Goal: Information Seeking & Learning: Check status

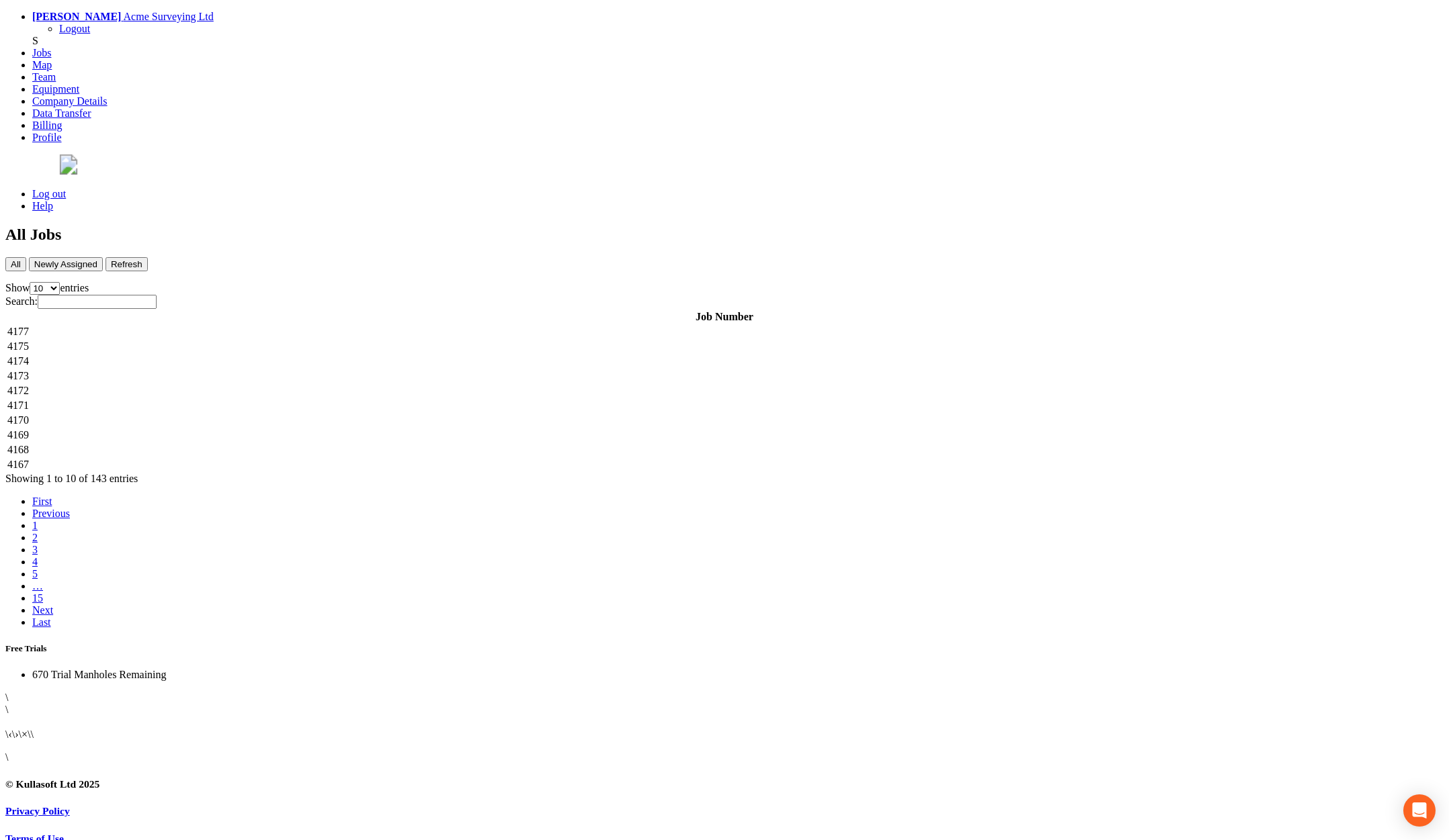
click at [811, 325] on td "4177" at bounding box center [724, 332] width 1435 height 14
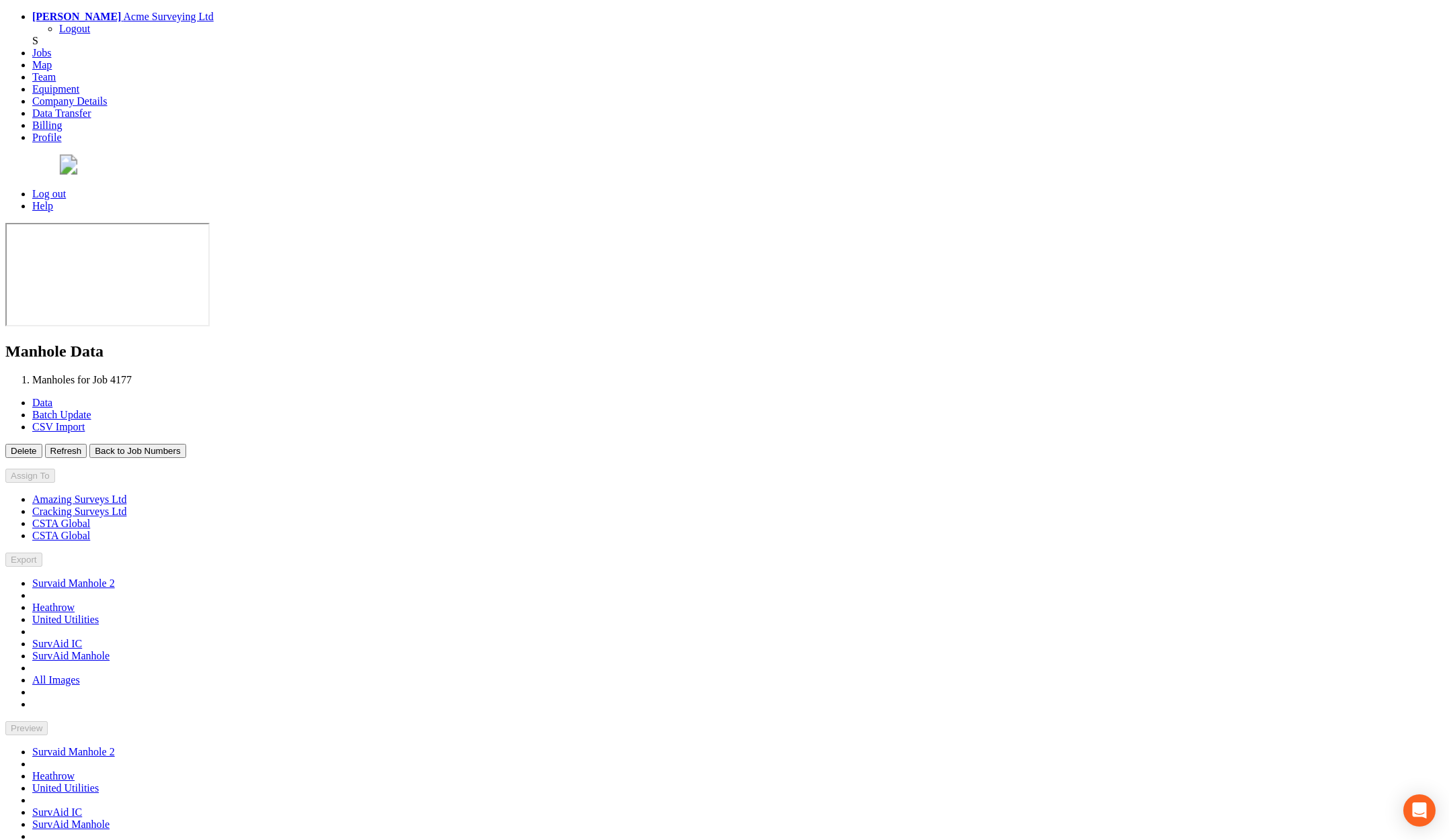
type input "[DATE]"
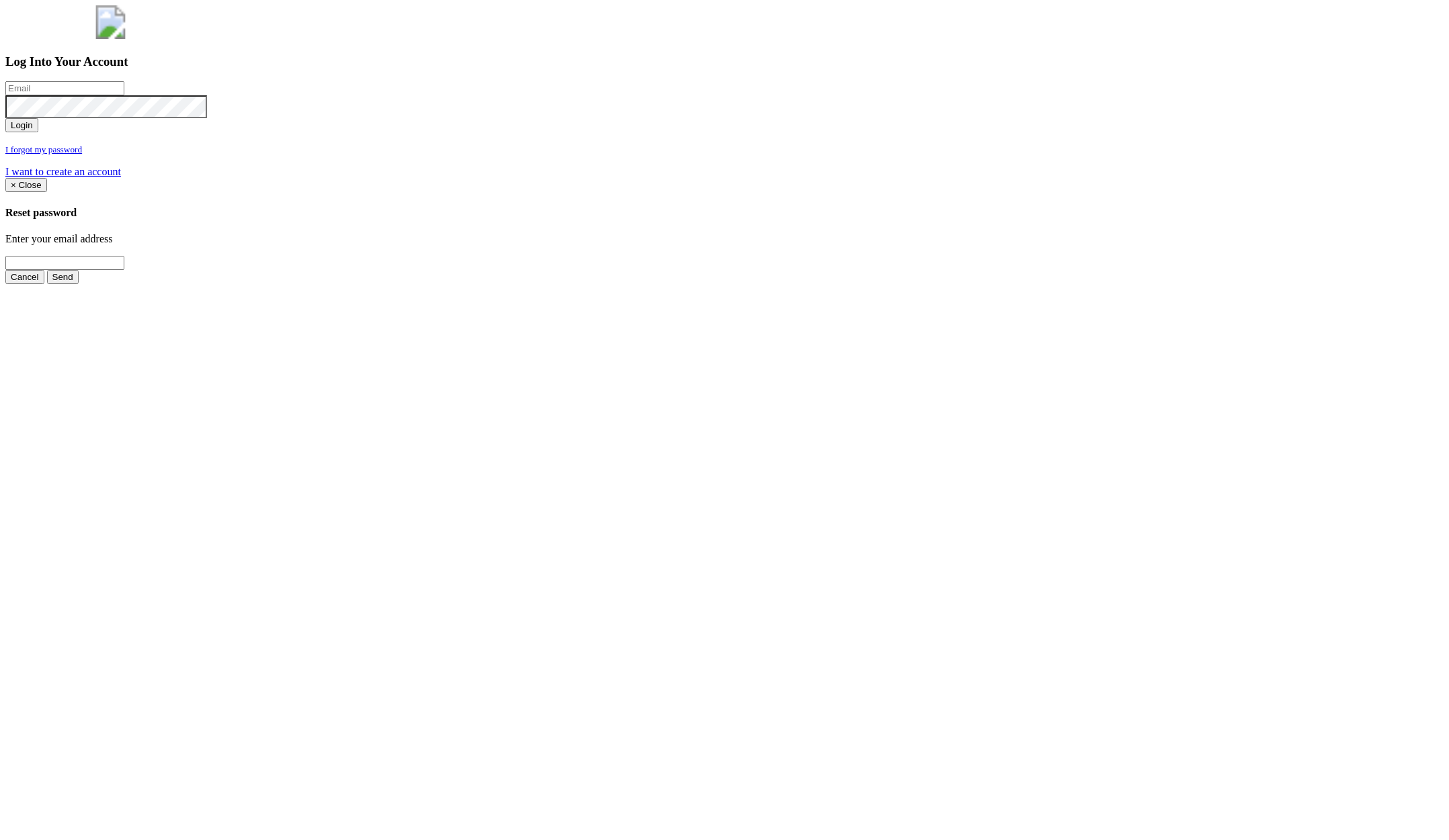
click at [124, 95] on input "email" at bounding box center [65, 88] width 119 height 14
type input "a@[DOMAIN_NAME]"
click at [5, 118] on button "Login" at bounding box center [21, 125] width 33 height 14
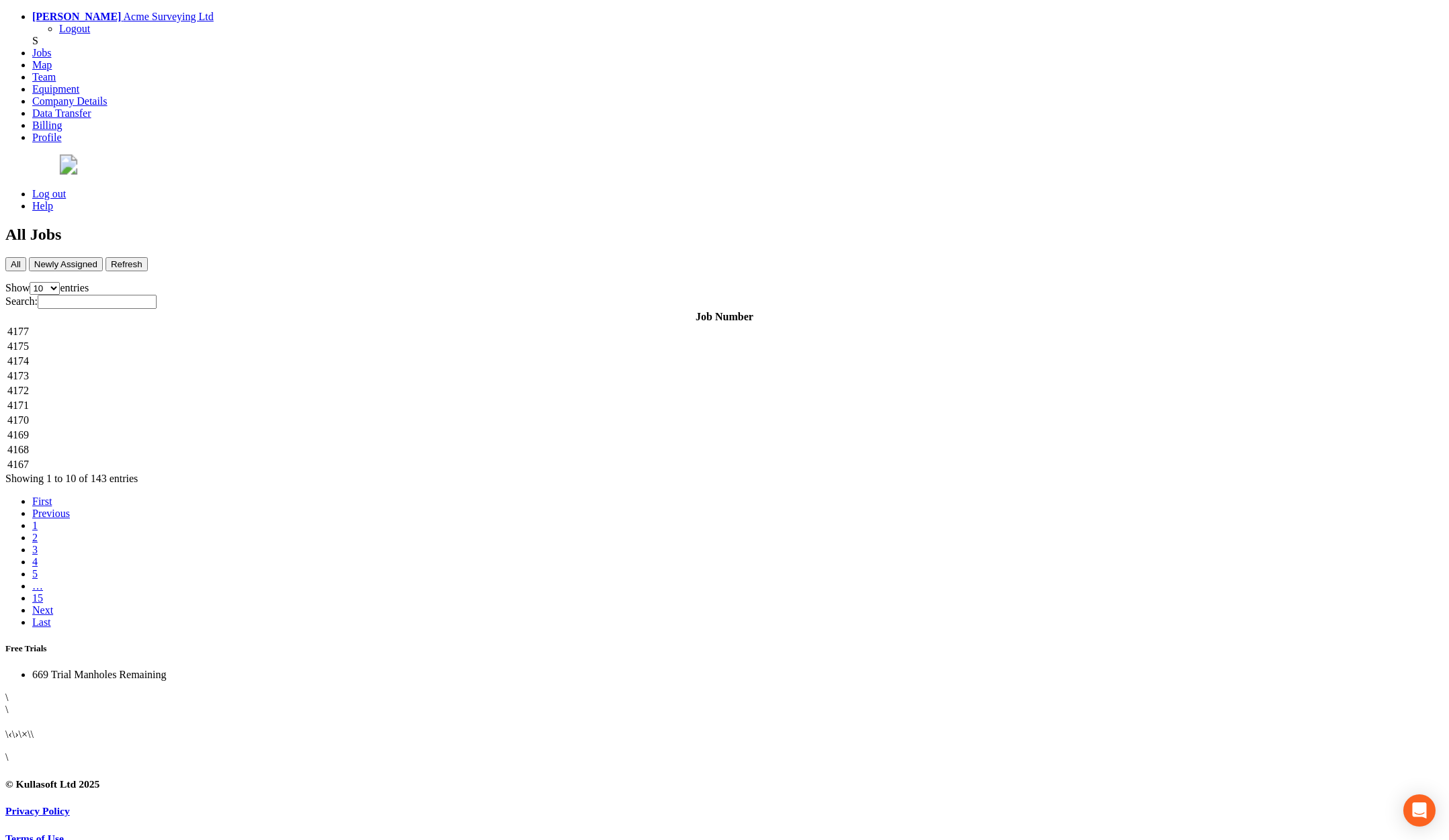
click at [265, 325] on td "4177" at bounding box center [724, 332] width 1435 height 14
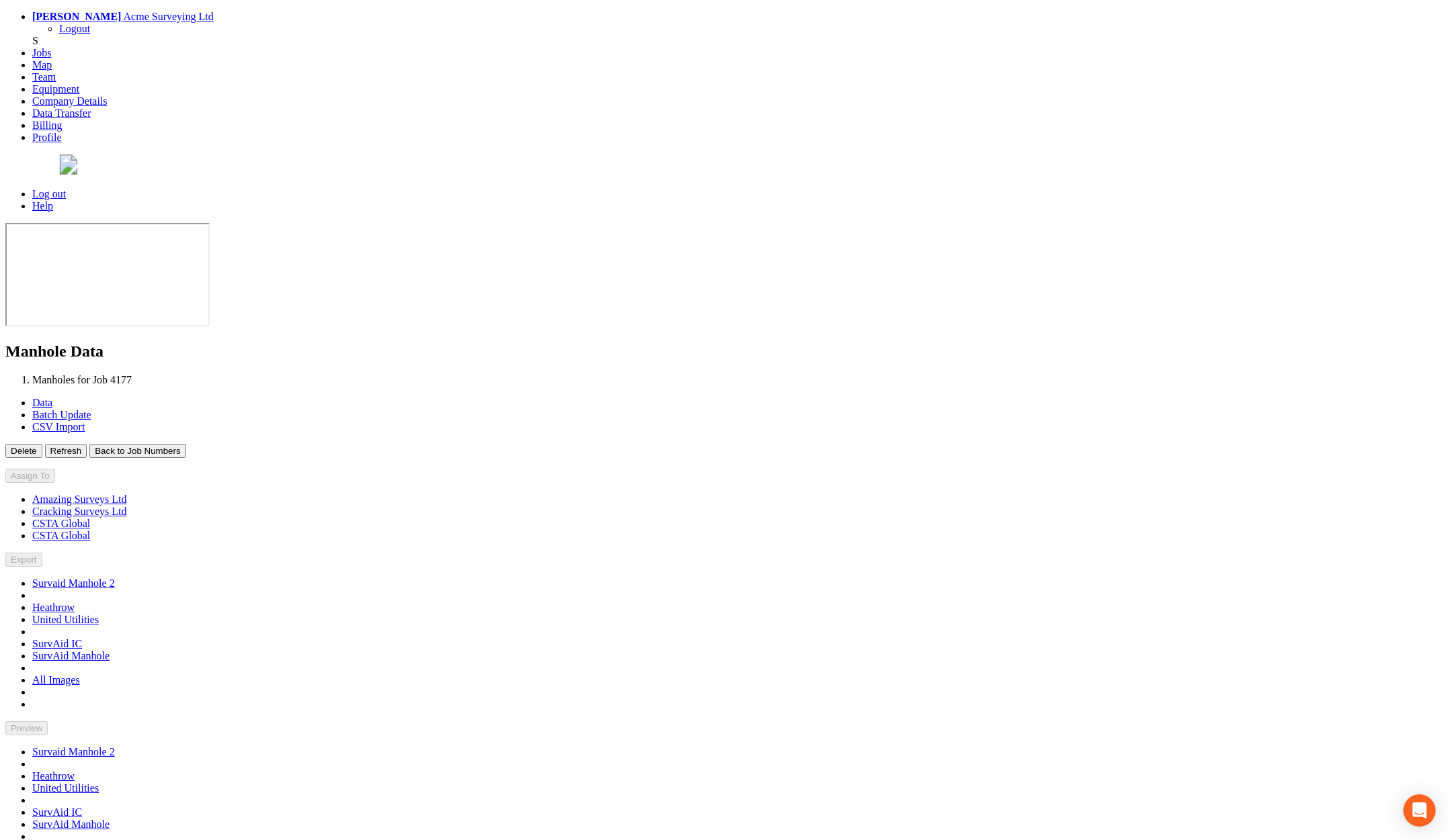
type input "[DATE]"
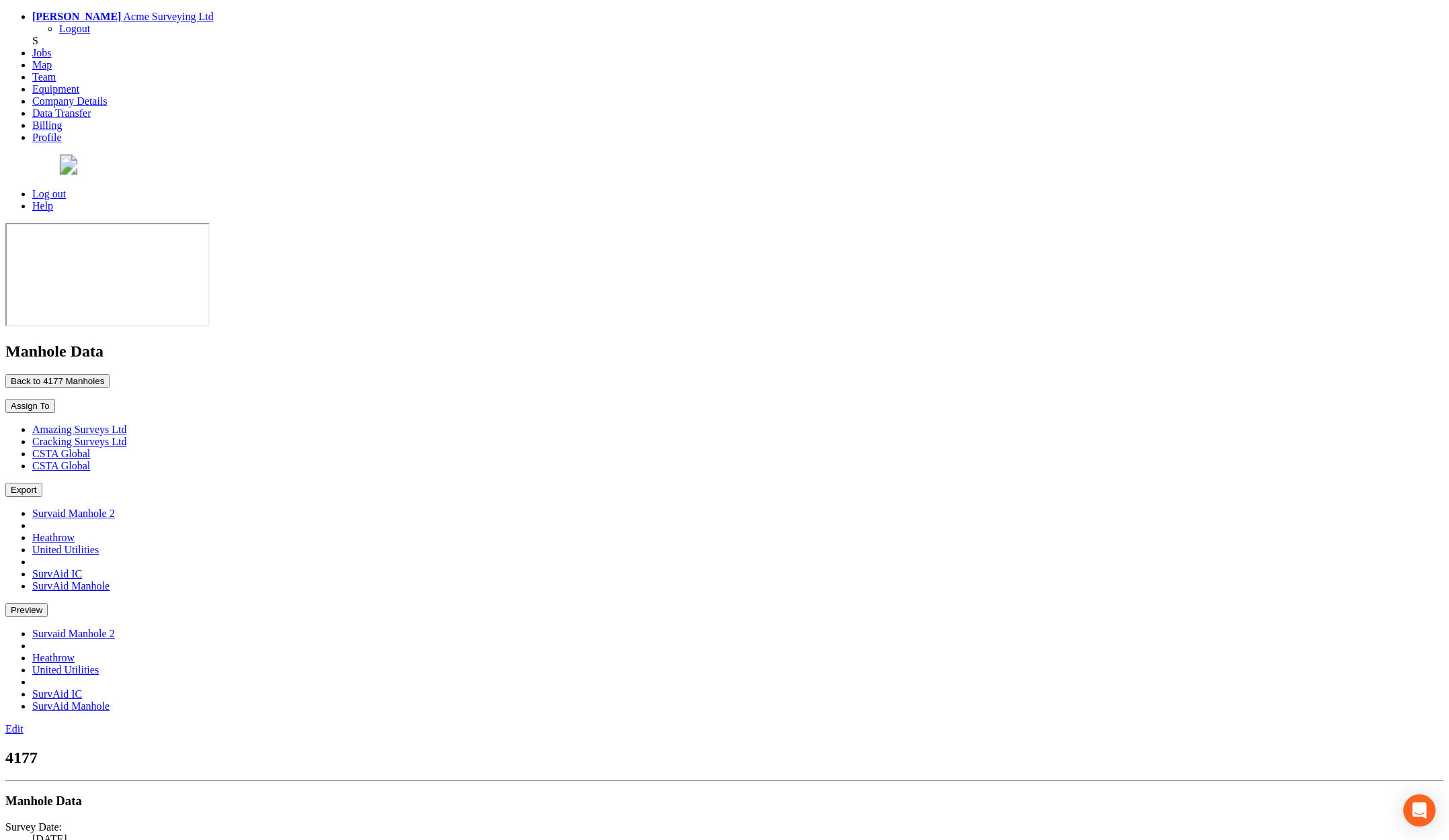
click at [110, 374] on button "Back to 4177 Manholes" at bounding box center [57, 380] width 104 height 14
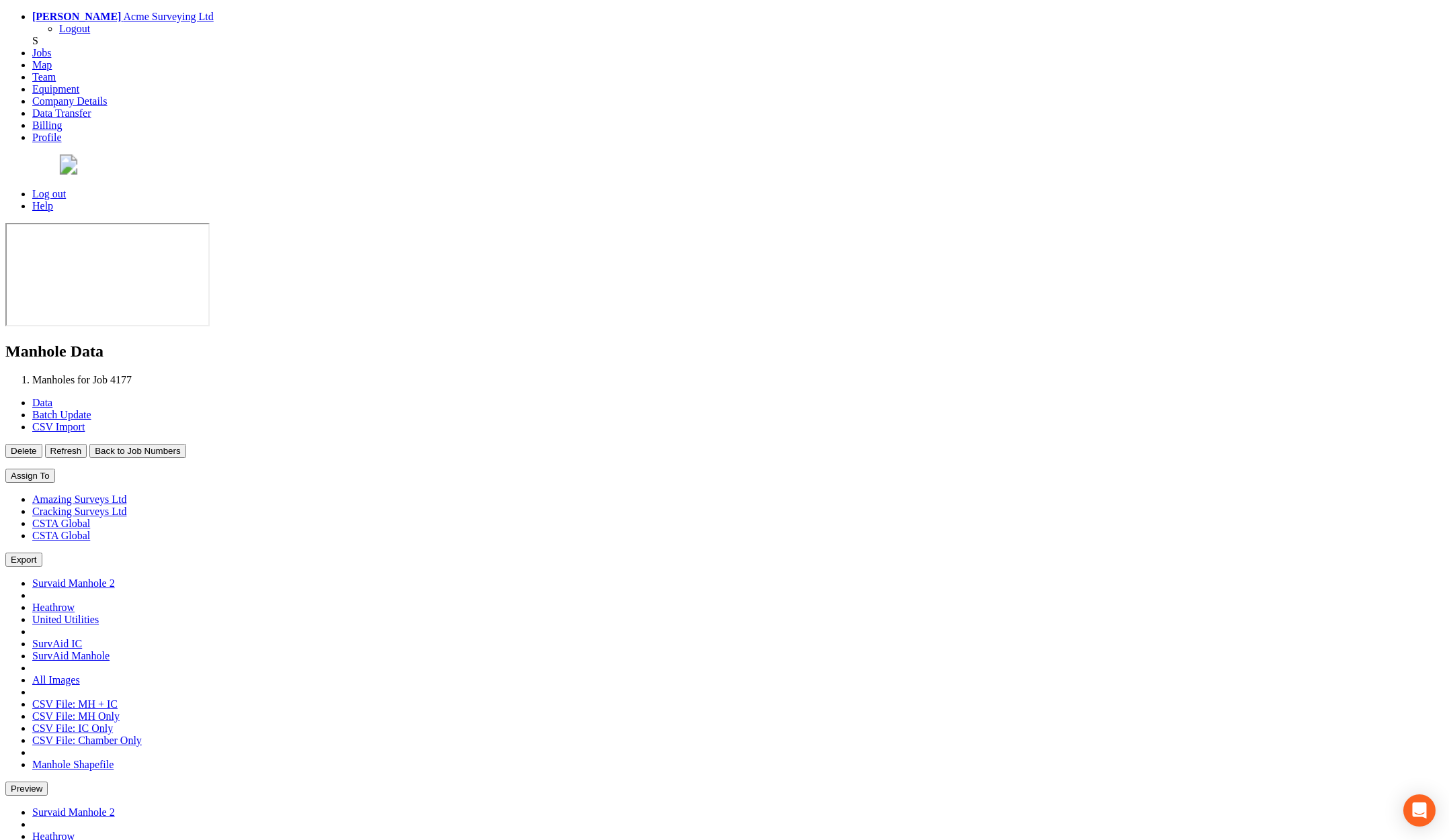
click at [87, 444] on button "Refresh" at bounding box center [66, 451] width 42 height 14
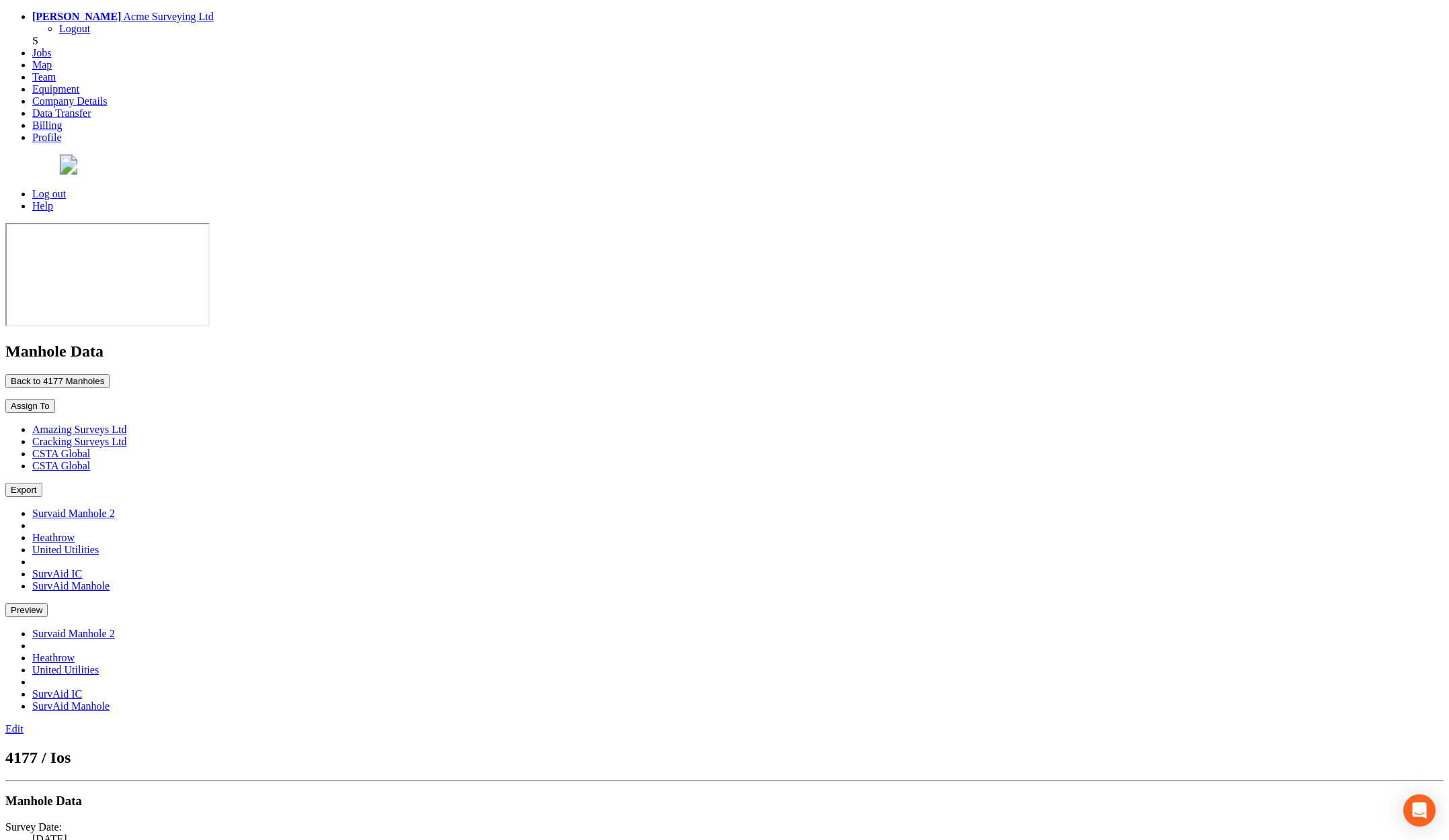
click at [66, 188] on link "Log out" at bounding box center [49, 194] width 33 height 12
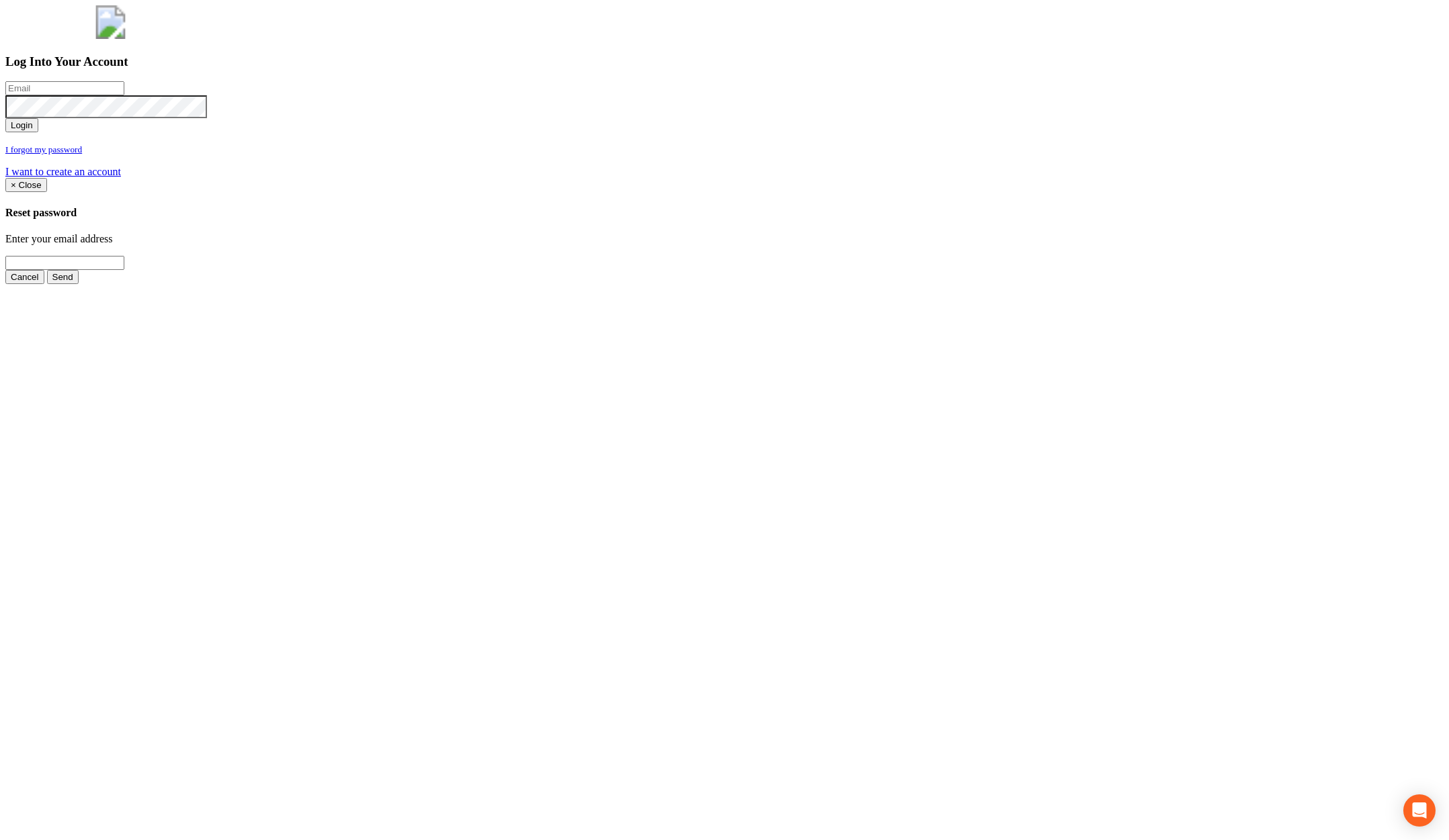
click at [124, 95] on input "email" at bounding box center [65, 88] width 119 height 14
type input "jimmy@pewtress.com"
click at [5, 118] on button "Login" at bounding box center [21, 125] width 33 height 14
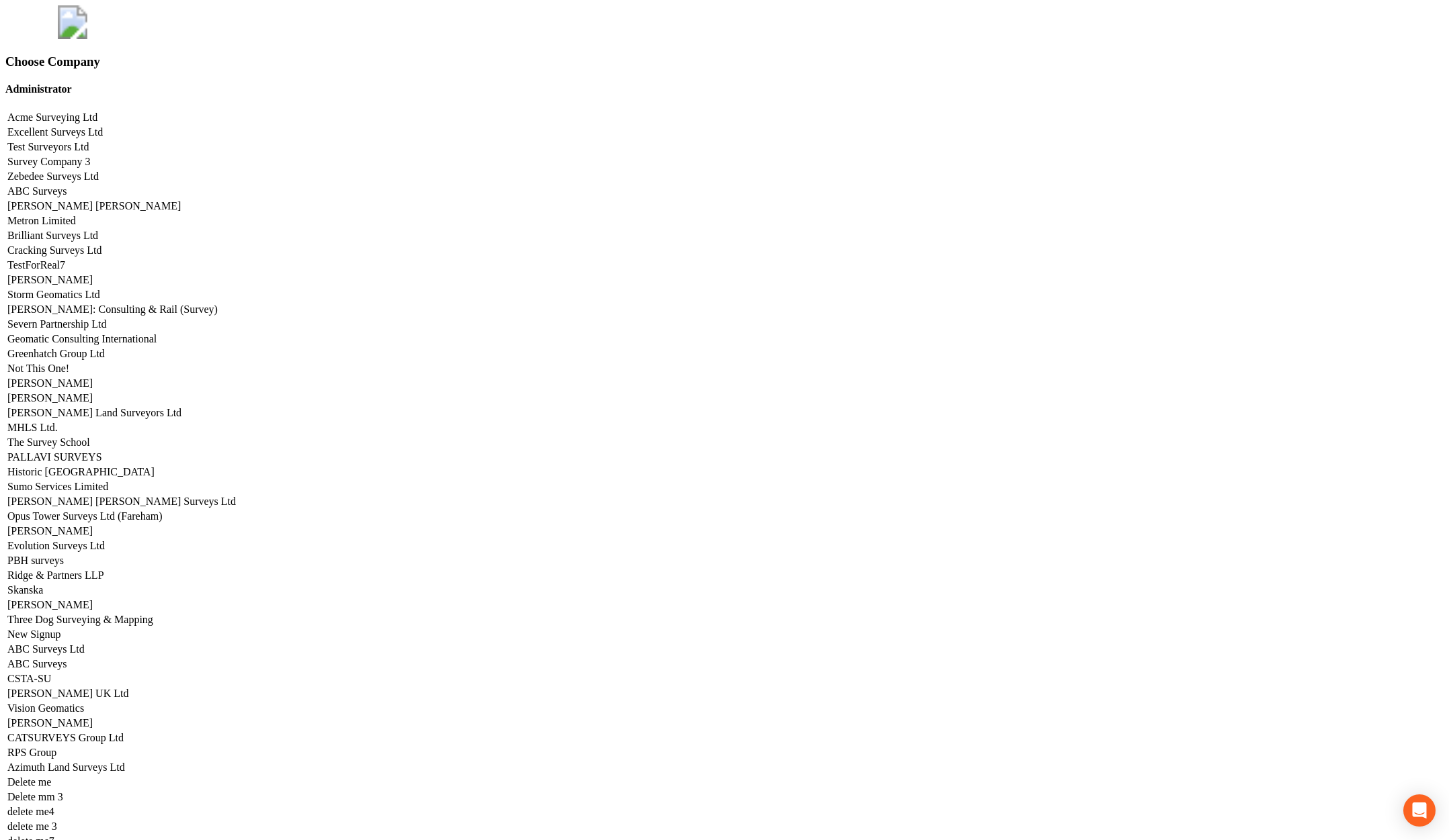
scroll to position [6643, 0]
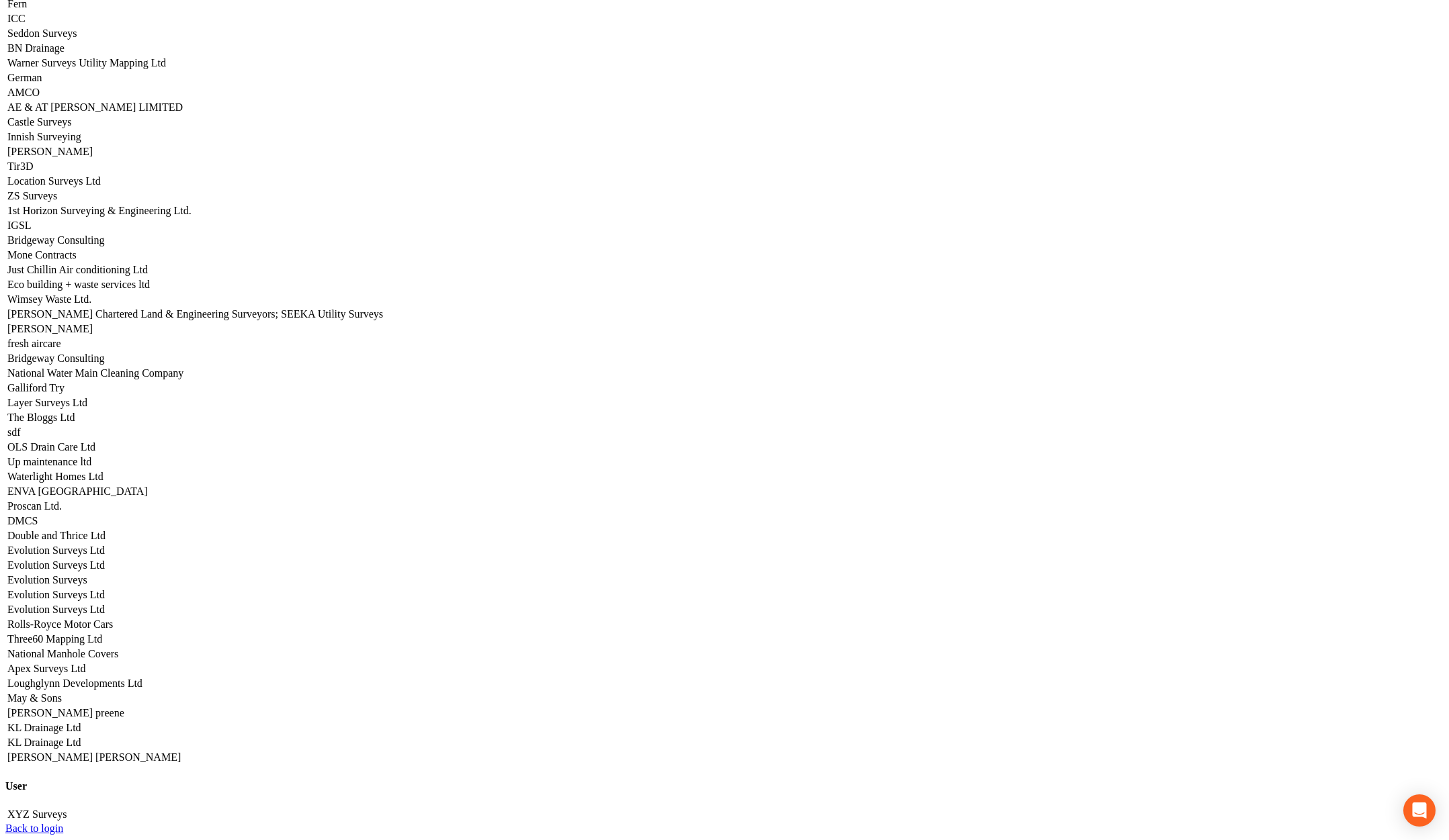
click at [85, 663] on link "Apex Surveys Ltd" at bounding box center [46, 669] width 78 height 12
